Goal: Task Accomplishment & Management: Complete application form

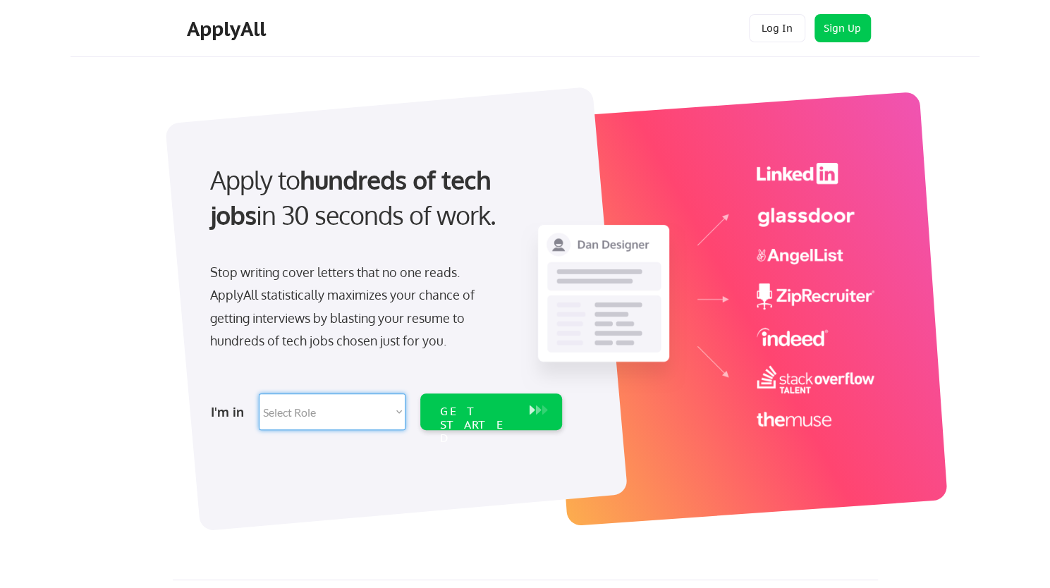
click at [360, 417] on select "Select Role Software Engineering Product Management Customer Success Sales UI/U…" at bounding box center [332, 411] width 147 height 37
select select ""marketing___comms""
click at [259, 393] on select "Select Role Software Engineering Product Management Customer Success Sales UI/U…" at bounding box center [332, 411] width 147 height 37
select select ""marketing___comms""
click at [475, 415] on div "GET STARTED" at bounding box center [477, 425] width 75 height 41
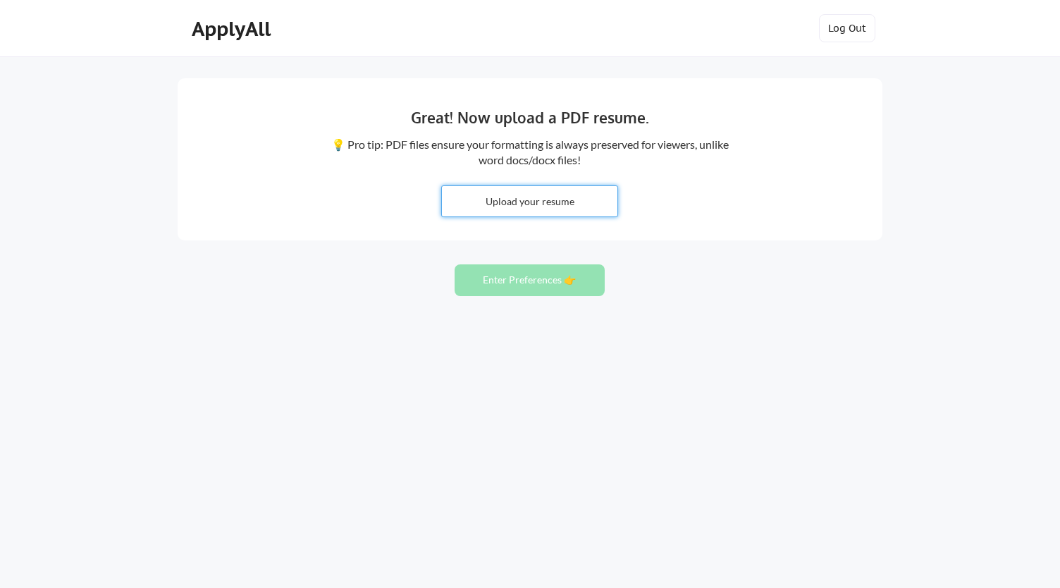
click at [529, 202] on input "file" at bounding box center [530, 201] width 176 height 30
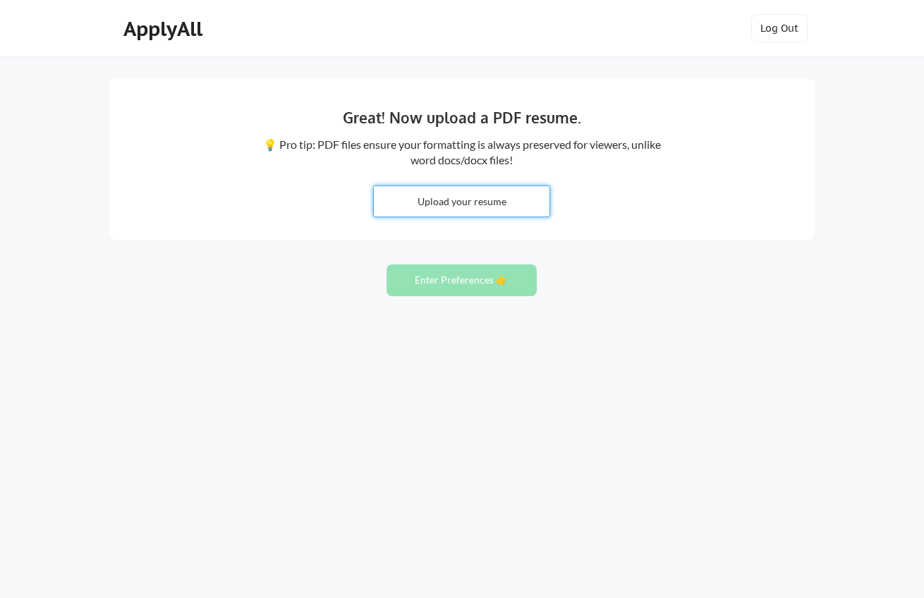
type input "C:\fakepath\Prabal Sarkar CV..docx"
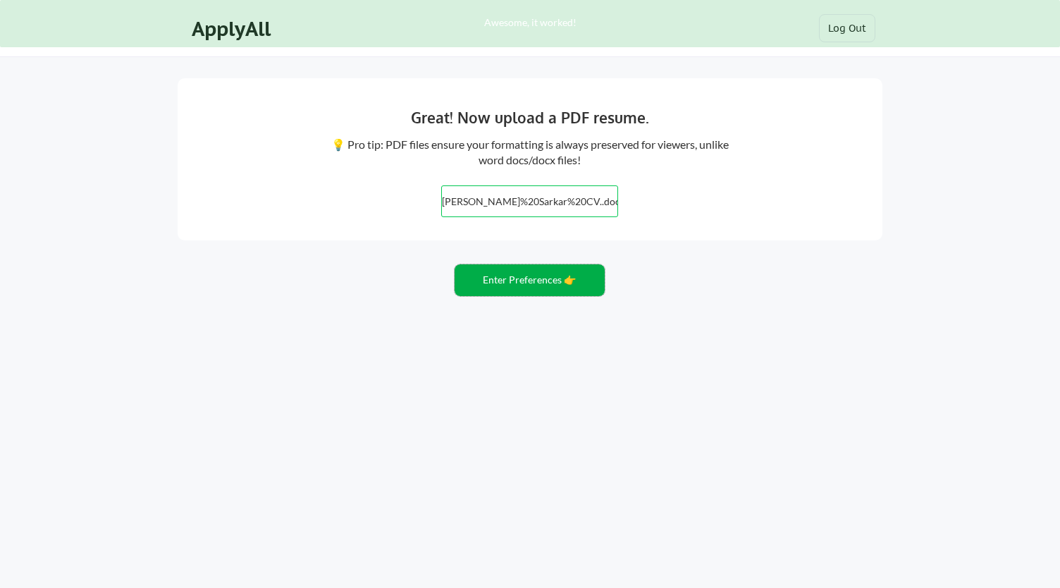
click at [532, 280] on button "Enter Preferences 👉" at bounding box center [530, 280] width 150 height 32
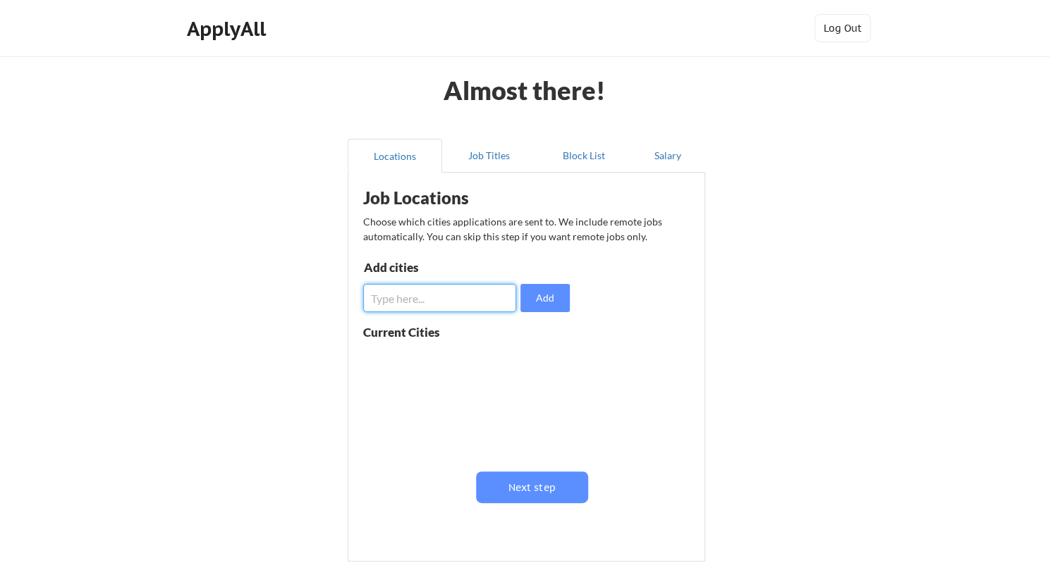
click at [462, 290] on input "input" at bounding box center [440, 298] width 154 height 28
type input "[GEOGRAPHIC_DATA]"
click at [532, 300] on button "Add" at bounding box center [544, 298] width 49 height 28
click at [451, 294] on input "input" at bounding box center [440, 298] width 154 height 28
type input "[GEOGRAPHIC_DATA]"
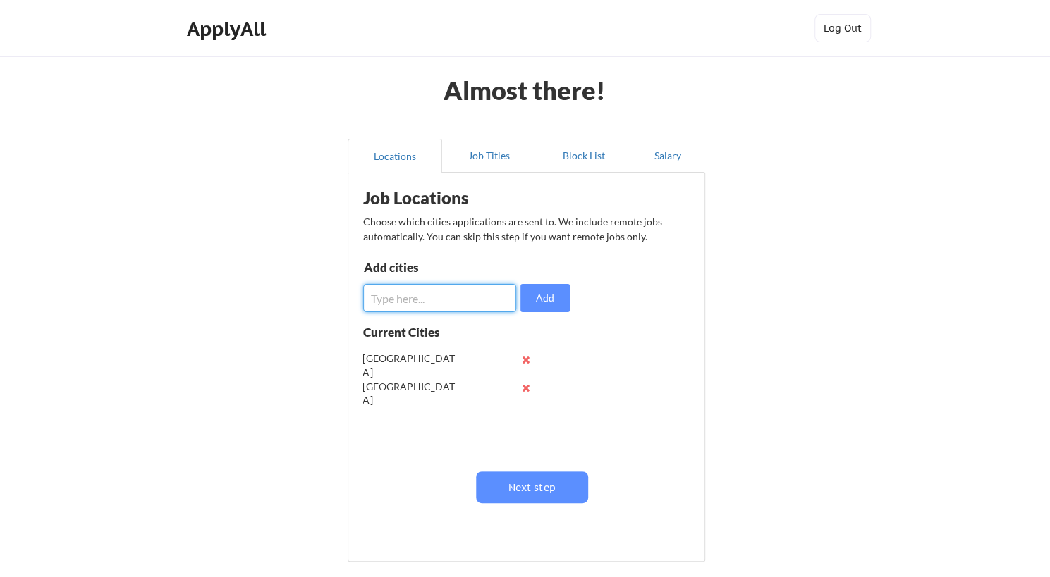
click at [443, 298] on input "input" at bounding box center [440, 298] width 154 height 28
type input "usa"
click at [557, 294] on button "Add" at bounding box center [544, 298] width 49 height 28
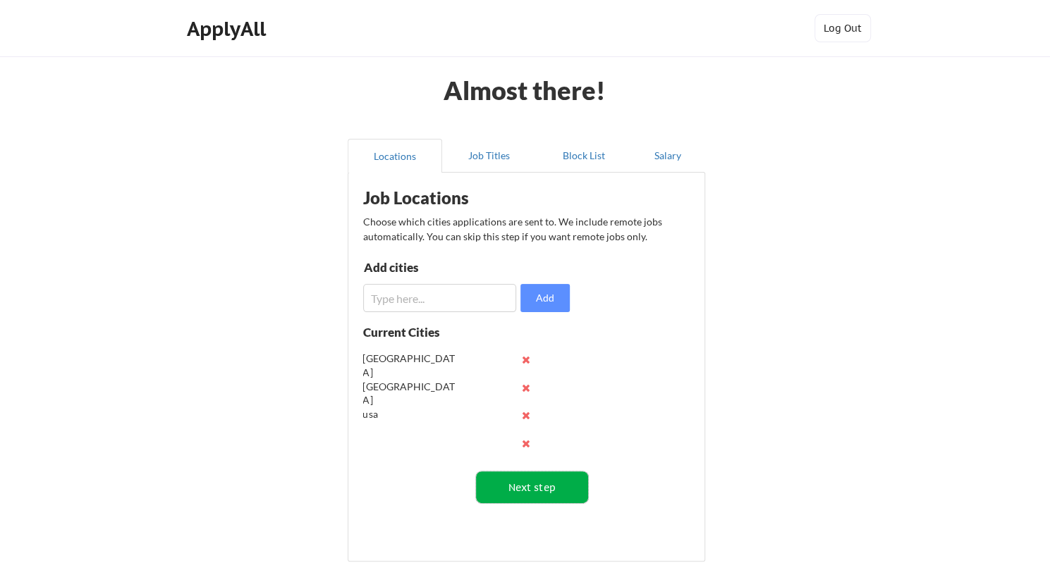
click at [542, 495] on button "Next step" at bounding box center [532, 488] width 112 height 32
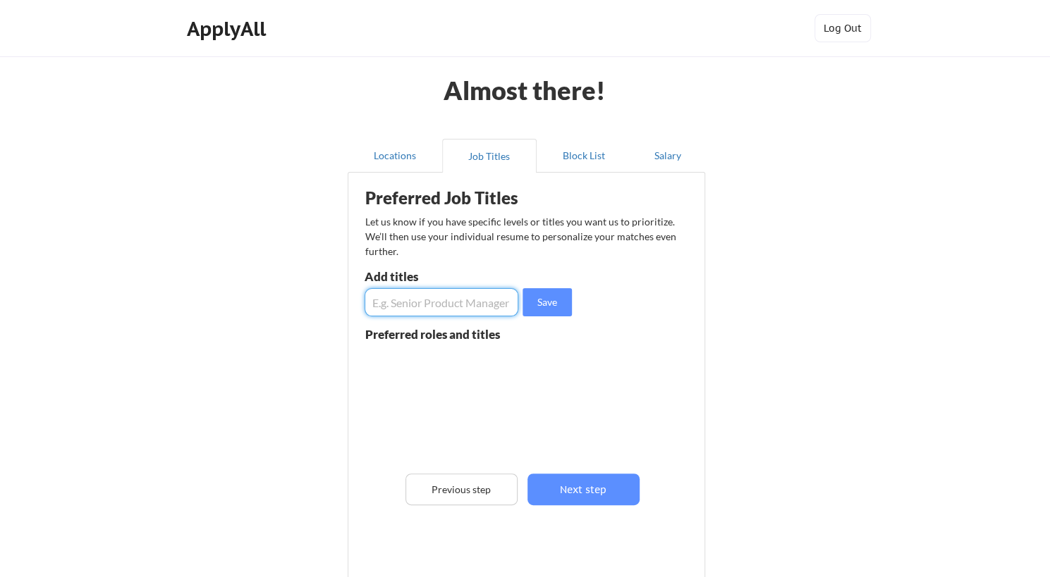
click at [427, 316] on input "input" at bounding box center [442, 302] width 154 height 28
type input "Amazon Growth Partner"
click at [549, 295] on button "Save" at bounding box center [546, 302] width 49 height 28
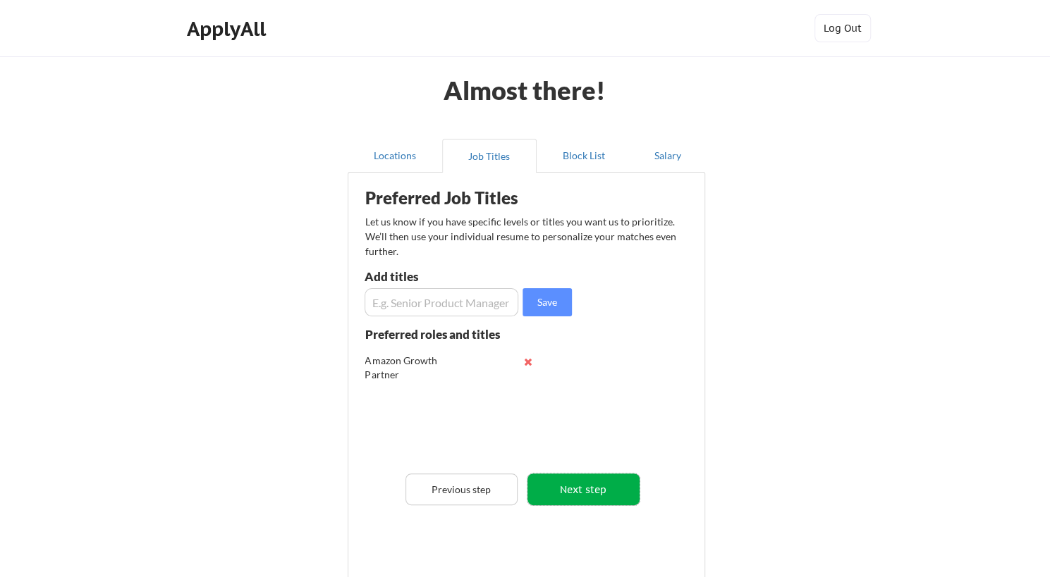
click at [602, 484] on button "Next step" at bounding box center [583, 490] width 112 height 32
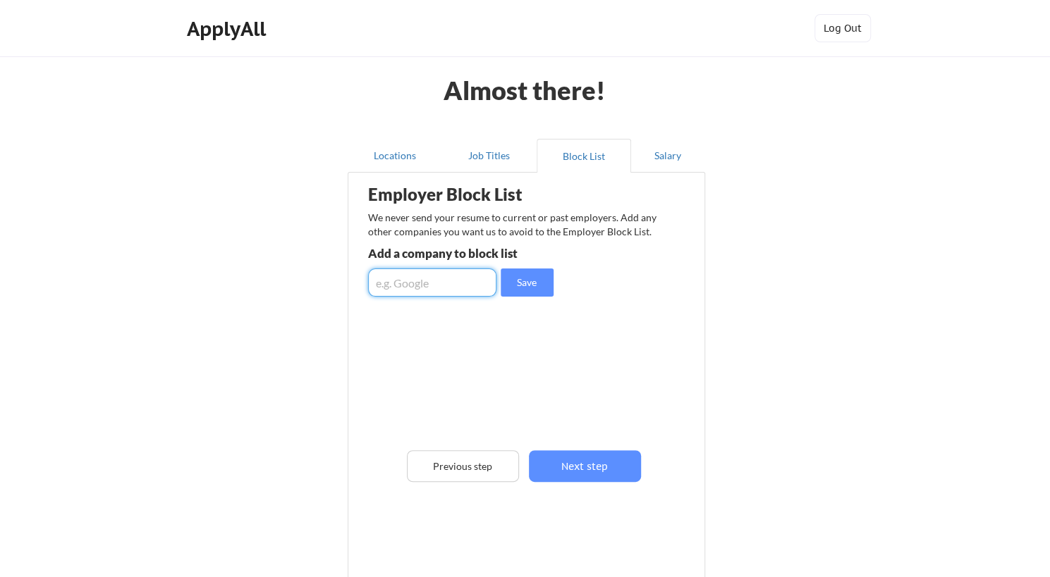
click at [429, 278] on input "input" at bounding box center [432, 283] width 128 height 28
click at [604, 462] on button "Next step" at bounding box center [585, 467] width 112 height 32
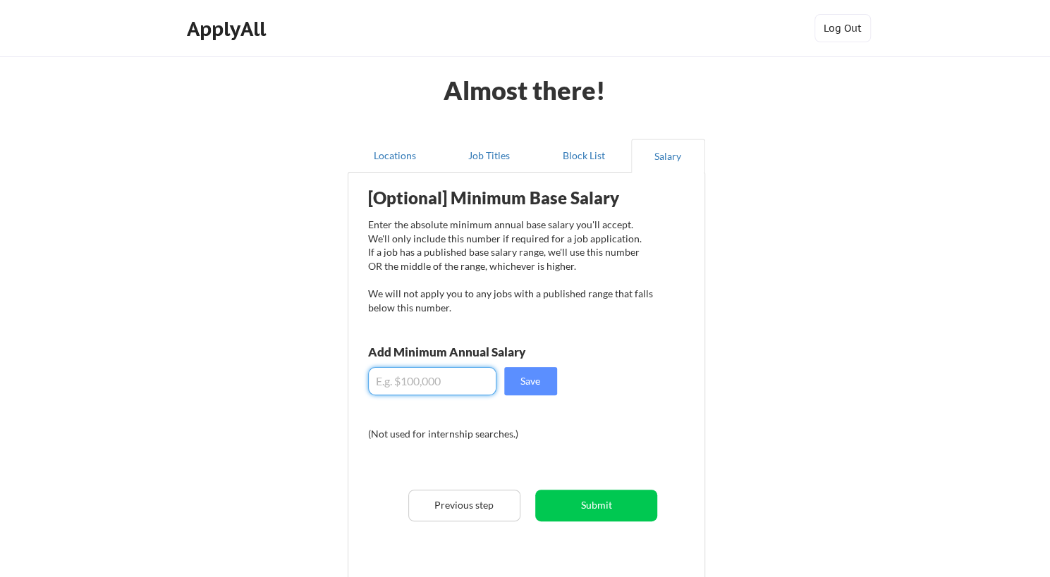
click at [436, 379] on input "input" at bounding box center [432, 381] width 128 height 28
type input "$3"
type input "$50,000"
click at [580, 498] on button "Submit" at bounding box center [596, 506] width 122 height 32
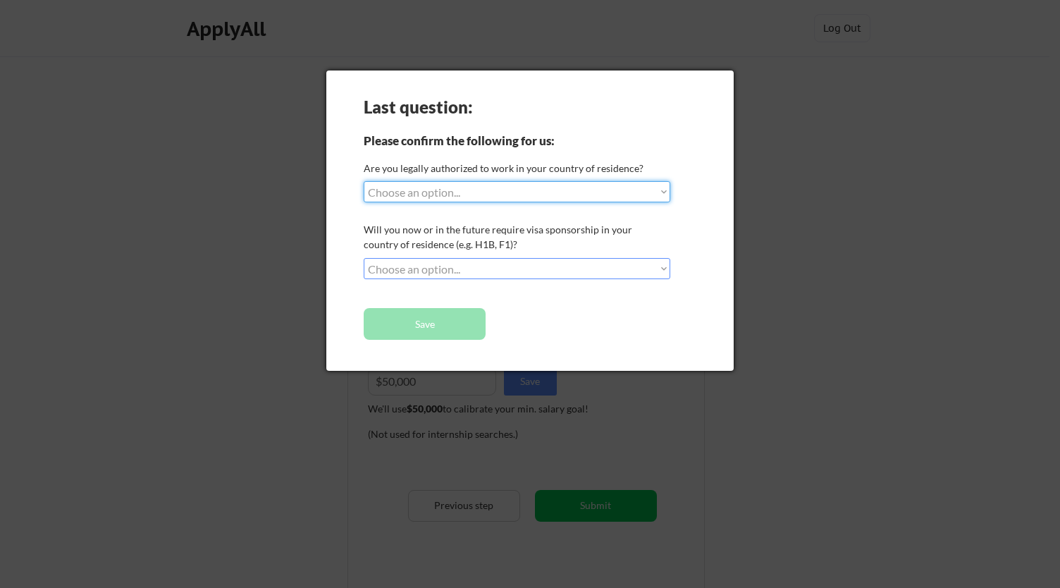
click at [446, 188] on select "Choose an option... Yes, I am a [DEMOGRAPHIC_DATA] Citizen Yes, I am a [DEMOGRA…" at bounding box center [517, 191] width 307 height 21
select select ""yes__i_am_an_other_[DEMOGRAPHIC_DATA]""
click at [364, 181] on select "Choose an option... Yes, I am a [DEMOGRAPHIC_DATA] Citizen Yes, I am a [DEMOGRA…" at bounding box center [517, 191] width 307 height 21
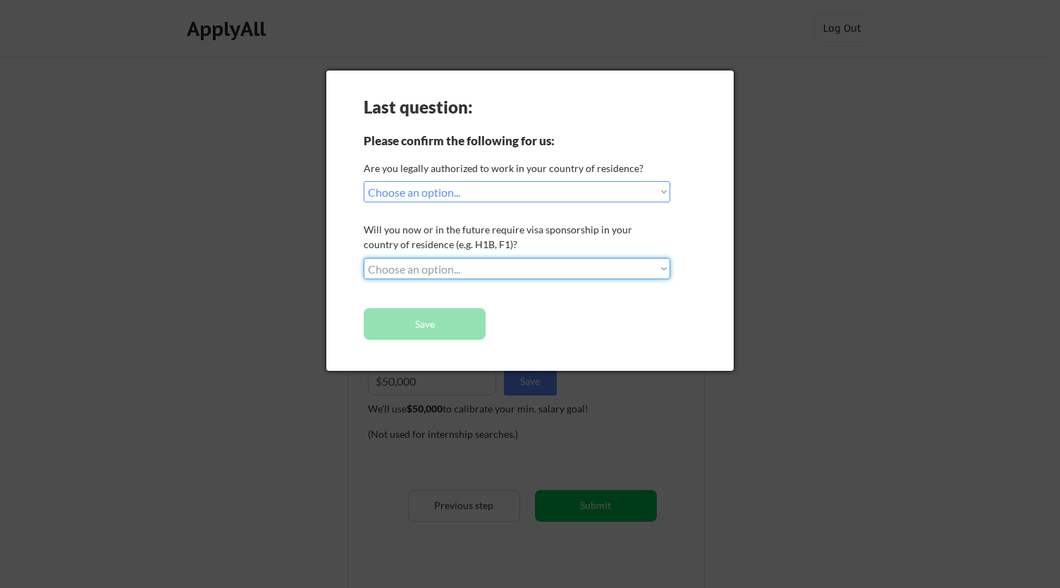
click at [491, 267] on select "Choose an option... No, I will not need sponsorship Yes, I will need sponsorship" at bounding box center [517, 268] width 307 height 21
select select ""yes__i_will_need_sponsorship""
click at [364, 258] on select "Choose an option... No, I will not need sponsorship Yes, I will need sponsorship" at bounding box center [517, 268] width 307 height 21
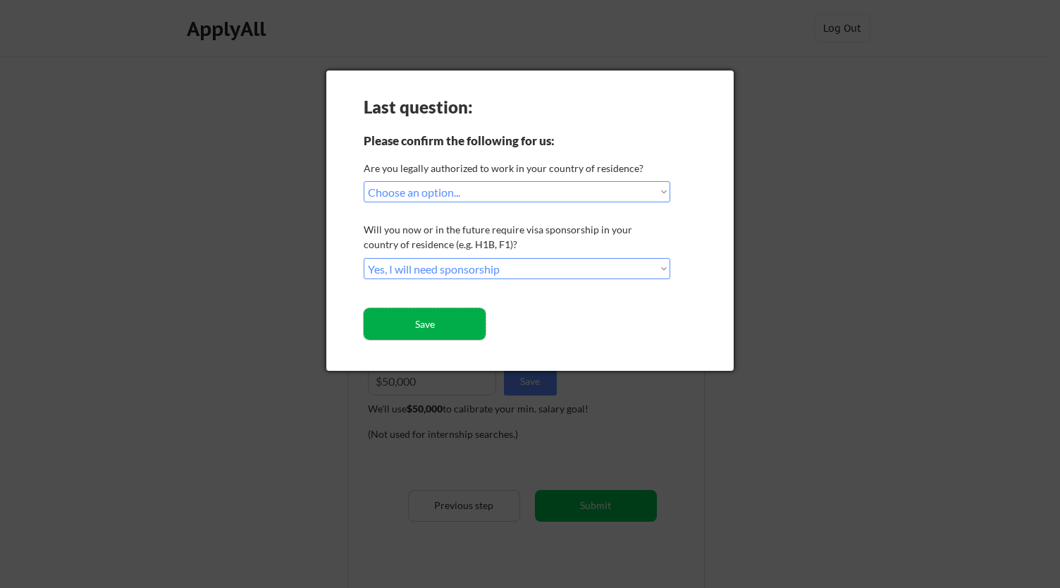
click at [464, 326] on button "Save" at bounding box center [425, 324] width 122 height 32
